Goal: Transaction & Acquisition: Book appointment/travel/reservation

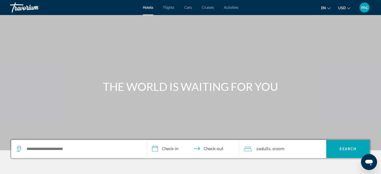
click at [231, 8] on span "Activities" at bounding box center [231, 8] width 15 height 4
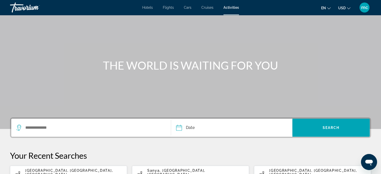
scroll to position [30, 0]
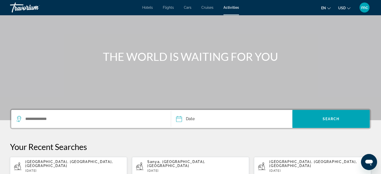
click at [51, 163] on span "[GEOGRAPHIC_DATA], [GEOGRAPHIC_DATA], [GEOGRAPHIC_DATA]" at bounding box center [69, 164] width 88 height 8
type input "**********"
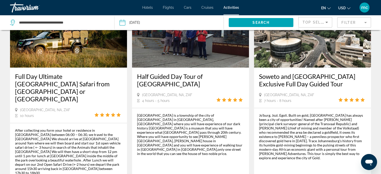
scroll to position [70, 0]
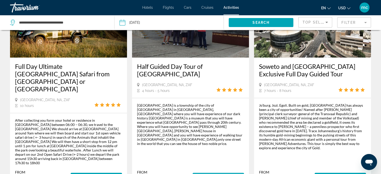
click at [208, 171] on span "Main content" at bounding box center [218, 177] width 51 height 12
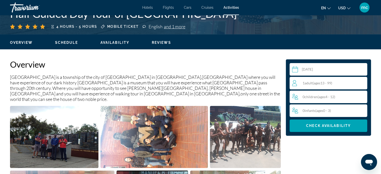
scroll to position [140, 0]
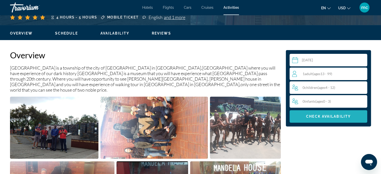
click at [321, 116] on span "Check Availability" at bounding box center [328, 116] width 45 height 4
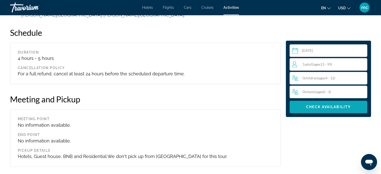
scroll to position [727, 0]
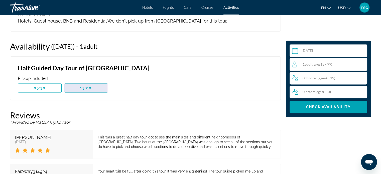
click at [82, 86] on span "13:00" at bounding box center [86, 88] width 12 height 4
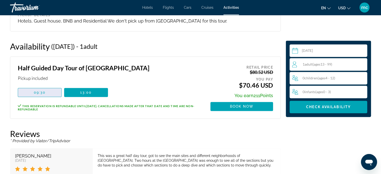
click at [48, 86] on span "Main content" at bounding box center [39, 92] width 43 height 12
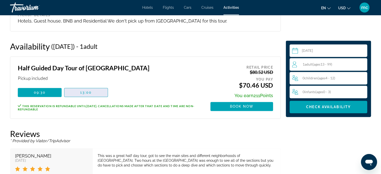
click at [82, 90] on span "13:00" at bounding box center [86, 92] width 12 height 4
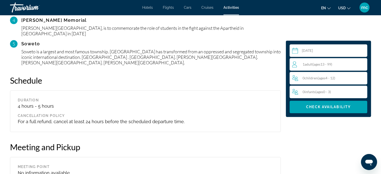
scroll to position [536, 0]
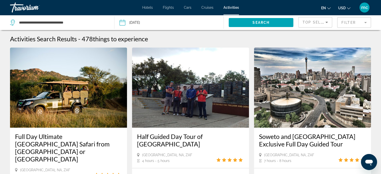
click at [343, 20] on mat-form-field "Filter" at bounding box center [354, 22] width 34 height 11
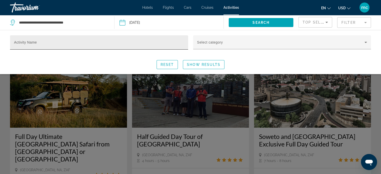
click at [164, 41] on div "Activity Name" at bounding box center [99, 42] width 170 height 14
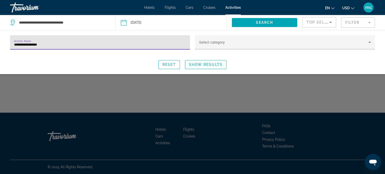
type input "**********"
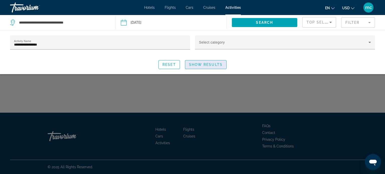
click at [201, 64] on span "Show Results" at bounding box center [206, 65] width 34 height 4
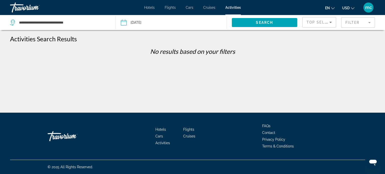
click at [353, 23] on mat-form-field "Filter" at bounding box center [358, 22] width 34 height 11
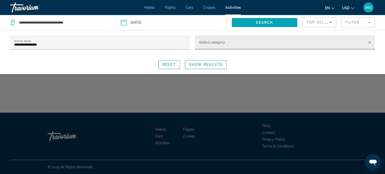
click at [274, 40] on div "Select category" at bounding box center [285, 42] width 172 height 14
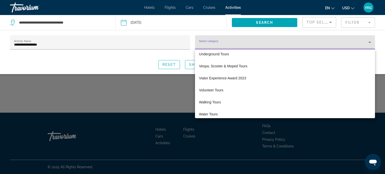
scroll to position [1105, 0]
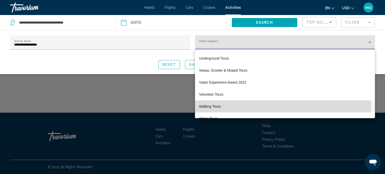
click at [223, 106] on mat-option "Walking Tours" at bounding box center [285, 106] width 180 height 12
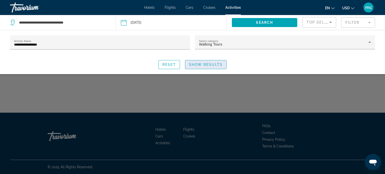
click at [209, 65] on span "Show Results" at bounding box center [206, 65] width 34 height 4
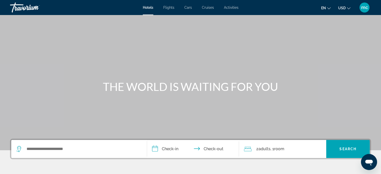
click at [232, 7] on span "Activities" at bounding box center [231, 8] width 15 height 4
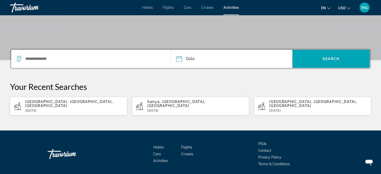
scroll to position [100, 0]
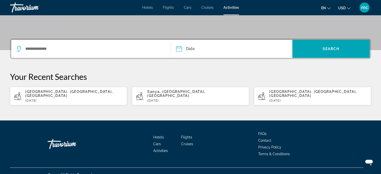
click at [84, 94] on div "[GEOGRAPHIC_DATA], [GEOGRAPHIC_DATA], [GEOGRAPHIC_DATA] [DATE]" at bounding box center [74, 96] width 98 height 13
type input "**********"
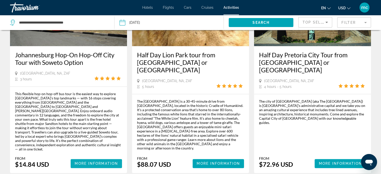
scroll to position [754, 0]
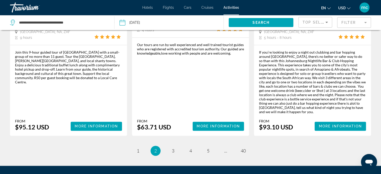
scroll to position [809, 0]
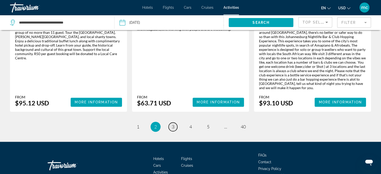
click at [173, 124] on span "3" at bounding box center [173, 127] width 3 height 6
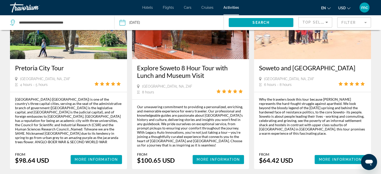
scroll to position [271, 0]
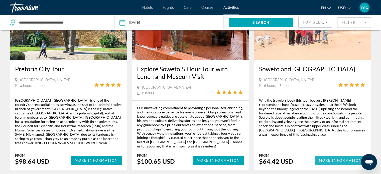
click at [333, 159] on span "More Information" at bounding box center [340, 161] width 43 height 4
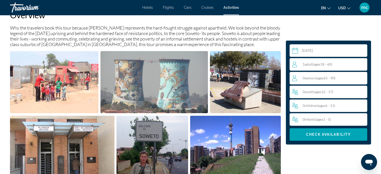
scroll to position [190, 0]
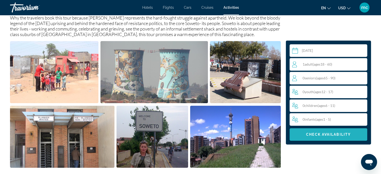
click at [339, 137] on span "Main content" at bounding box center [329, 135] width 78 height 12
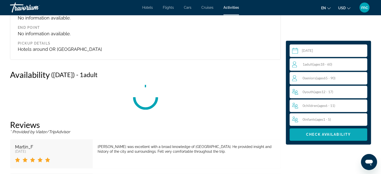
scroll to position [797, 0]
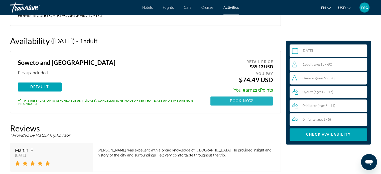
click at [248, 99] on span "Book now" at bounding box center [242, 101] width 24 height 4
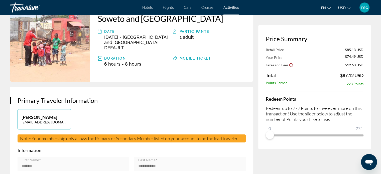
scroll to position [40, 0]
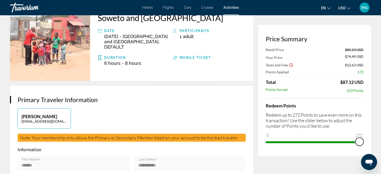
drag, startPoint x: 270, startPoint y: 135, endPoint x: 365, endPoint y: 136, distance: 95.7
click at [365, 136] on div "Price Summary Retail Price $85.13 USD Your Price $74.49 USD Taxes and Fees $12.…" at bounding box center [314, 90] width 113 height 131
click at [360, 141] on span "ngx-slider" at bounding box center [360, 142] width 8 height 8
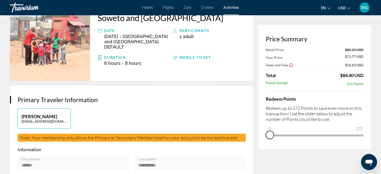
drag, startPoint x: 360, startPoint y: 140, endPoint x: 260, endPoint y: 139, distance: 100.2
click at [260, 139] on div "Price Summary Retail Price $85.13 USD Your Price $71.77 USD Taxes and Fees $12.…" at bounding box center [314, 87] width 113 height 124
click at [259, 142] on div "Price Summary Retail Price $85.13 USD Your Price $74.49 USD Taxes and Fees $12.…" at bounding box center [314, 87] width 113 height 124
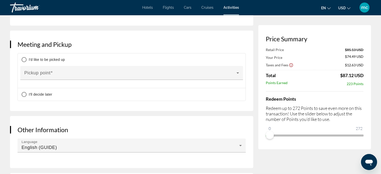
scroll to position [230, 0]
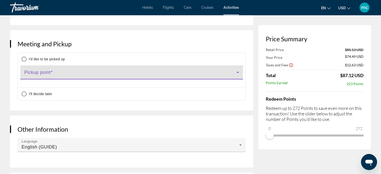
click at [224, 77] on span "Main content" at bounding box center [130, 74] width 212 height 6
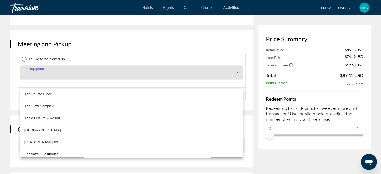
scroll to position [452, 0]
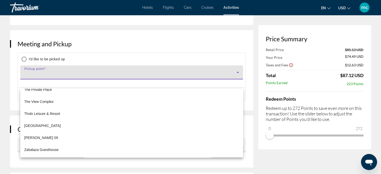
click at [248, 67] on div at bounding box center [190, 87] width 381 height 174
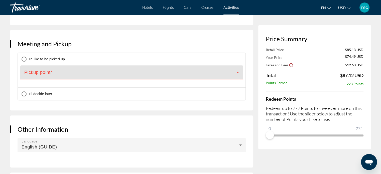
click at [238, 75] on icon "Main content" at bounding box center [238, 72] width 6 height 6
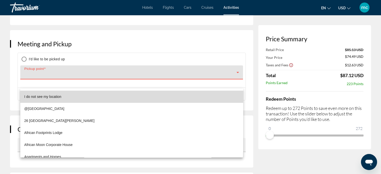
click at [203, 95] on mat-option "I do not see my location" at bounding box center [131, 97] width 223 height 12
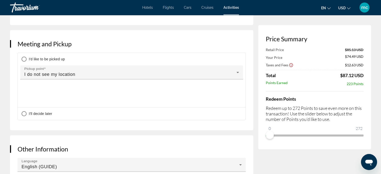
click at [250, 112] on div "Meeting and Pickup I'd like to be picked up Pickup point I do not see my locati…" at bounding box center [131, 80] width 243 height 100
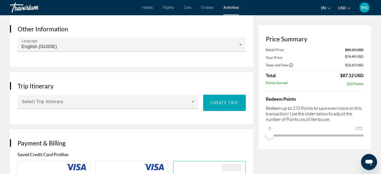
scroll to position [361, 0]
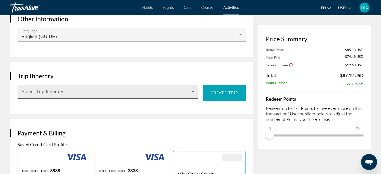
click at [194, 95] on icon "Main content" at bounding box center [193, 92] width 6 height 6
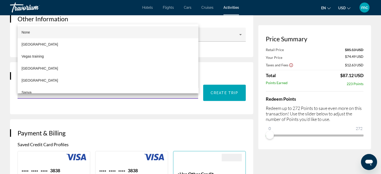
click at [219, 99] on div at bounding box center [190, 87] width 381 height 174
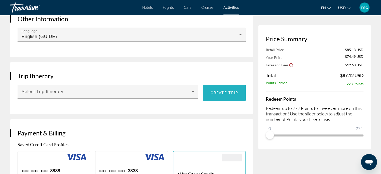
click at [217, 95] on span "Create trip" at bounding box center [225, 93] width 28 height 4
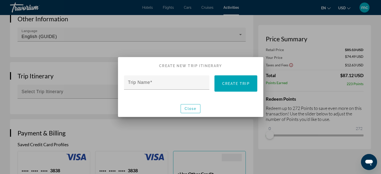
scroll to position [0, 0]
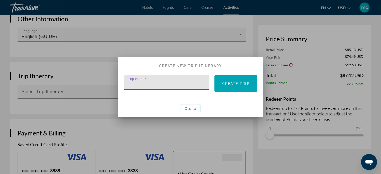
click at [167, 85] on input "Trip Name" at bounding box center [168, 85] width 81 height 6
type input "**********"
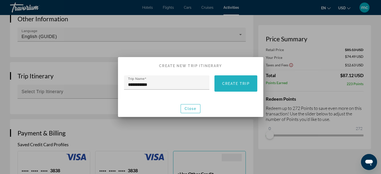
click at [232, 84] on span "Create trip" at bounding box center [236, 84] width 28 height 4
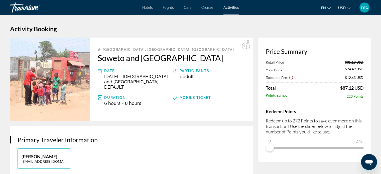
scroll to position [361, 0]
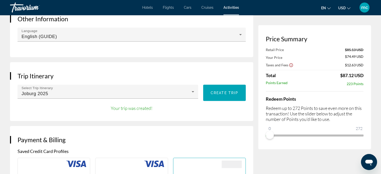
click at [183, 111] on div "Your trip was created!" at bounding box center [132, 107] width 228 height 7
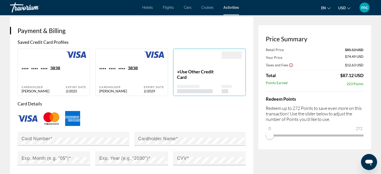
scroll to position [471, 0]
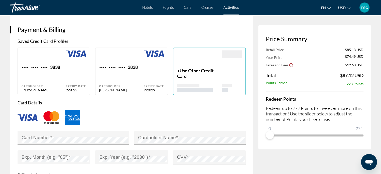
click at [149, 120] on div "Main content" at bounding box center [132, 117] width 228 height 17
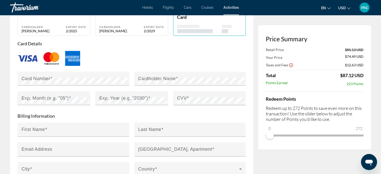
scroll to position [531, 0]
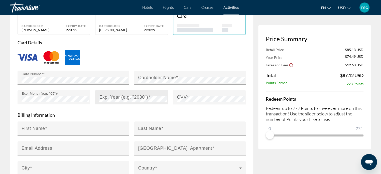
click at [102, 99] on mat-label "Exp. Year (e.g. "2030")" at bounding box center [123, 96] width 49 height 5
click at [187, 99] on span "Main content" at bounding box center [188, 96] width 2 height 5
click at [166, 80] on mat-label "Cardholder Name" at bounding box center [157, 77] width 38 height 5
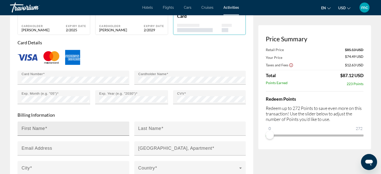
click at [90, 136] on div "First Name" at bounding box center [75, 129] width 107 height 14
click at [86, 134] on input "First Name" at bounding box center [75, 131] width 107 height 6
type input "******"
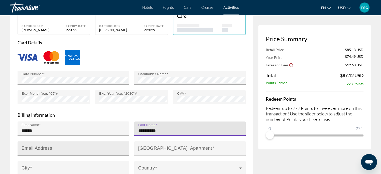
type input "**********"
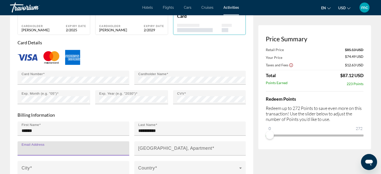
click at [65, 154] on input "Email Address" at bounding box center [75, 151] width 107 height 6
type input "*"
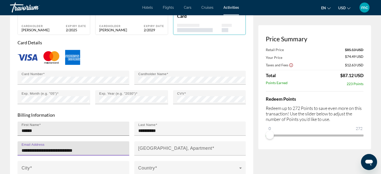
type input "**********"
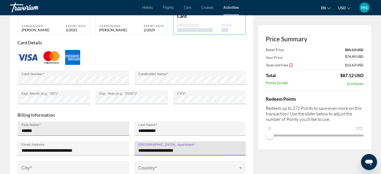
type input "**********"
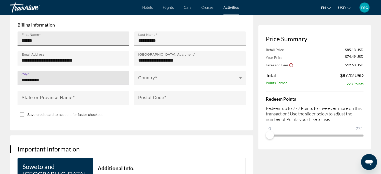
type input "**********"
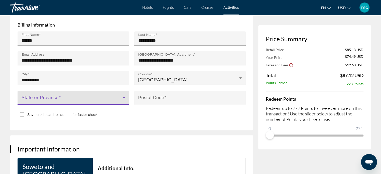
click at [67, 103] on span "Main content" at bounding box center [72, 100] width 101 height 6
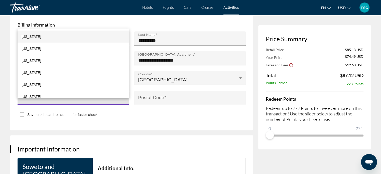
scroll to position [402, 0]
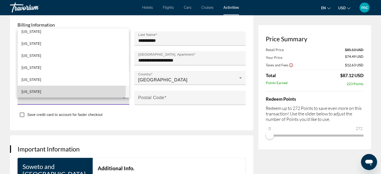
click at [49, 90] on mat-option "[US_STATE]" at bounding box center [73, 92] width 111 height 12
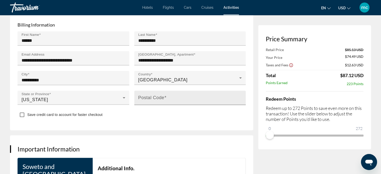
click at [145, 100] on mat-label "Postal Code" at bounding box center [151, 97] width 26 height 5
click at [145, 103] on input "Postal Code" at bounding box center [191, 100] width 107 height 6
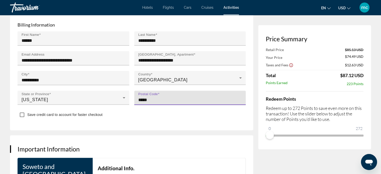
type input "*****"
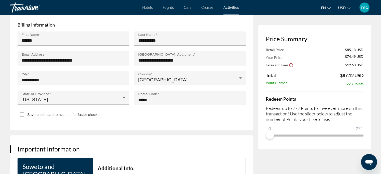
click at [145, 120] on div "Save credit card to account for faster checkout" at bounding box center [132, 115] width 228 height 10
click at [165, 120] on div "Save credit card to account for faster checkout" at bounding box center [132, 115] width 228 height 10
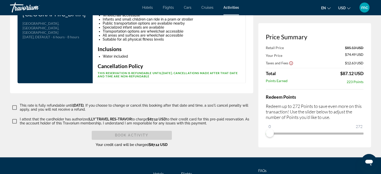
scroll to position [792, 0]
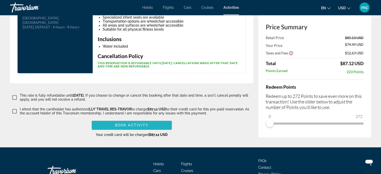
click at [127, 127] on span "Book Activity" at bounding box center [131, 125] width 33 height 4
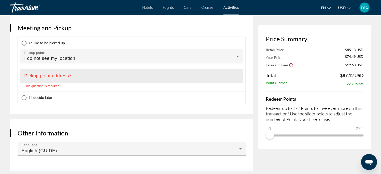
click at [79, 83] on div "Pickup point address" at bounding box center [133, 76] width 218 height 14
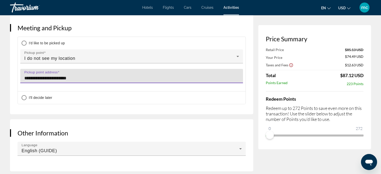
type input "**********"
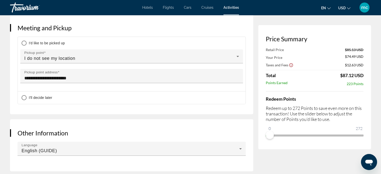
click at [16, 102] on div "**********" at bounding box center [131, 64] width 243 height 100
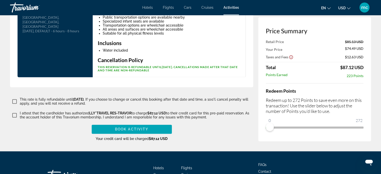
scroll to position [798, 0]
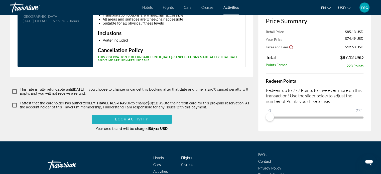
click at [131, 124] on span "Main content" at bounding box center [132, 119] width 80 height 12
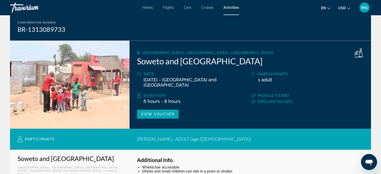
scroll to position [40, 0]
